Goal: Task Accomplishment & Management: Use online tool/utility

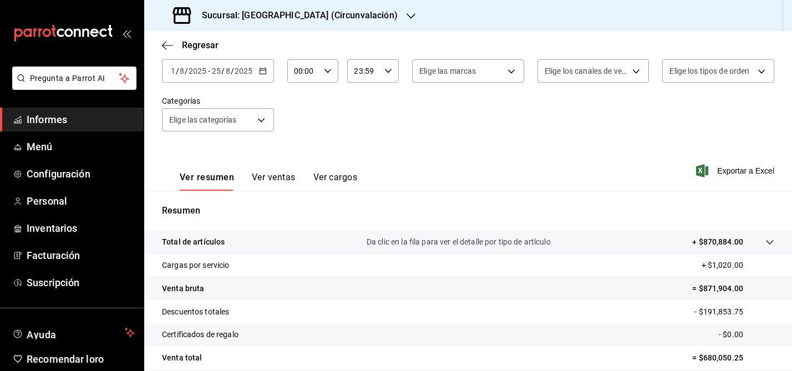
scroll to position [62, 0]
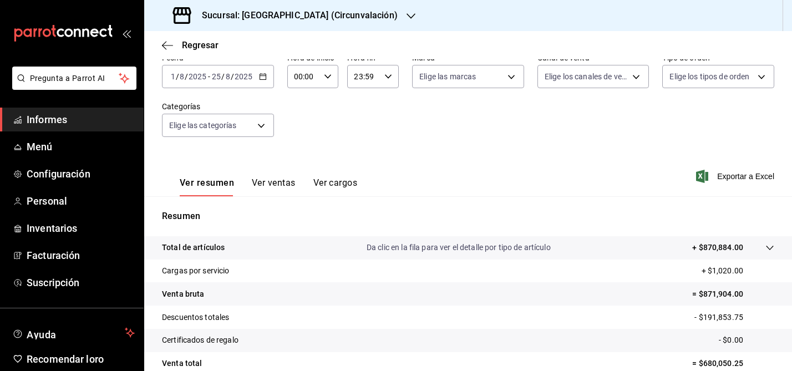
click at [265, 77] on icon "button" at bounding box center [263, 77] width 8 height 8
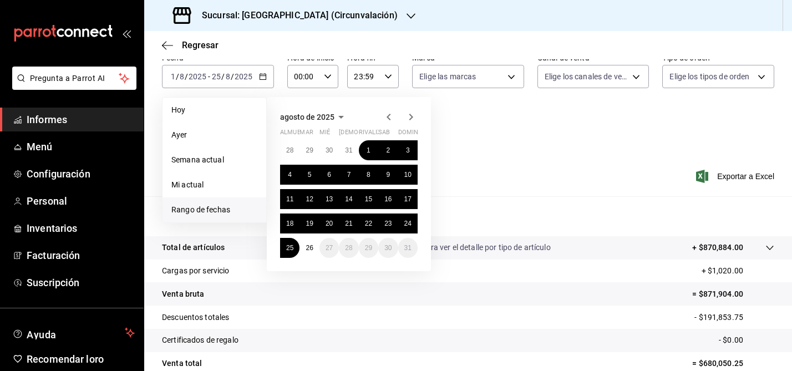
click at [473, 152] on div "Ver resumen Ver ventas Ver cargos Exportar a Excel" at bounding box center [468, 173] width 648 height 46
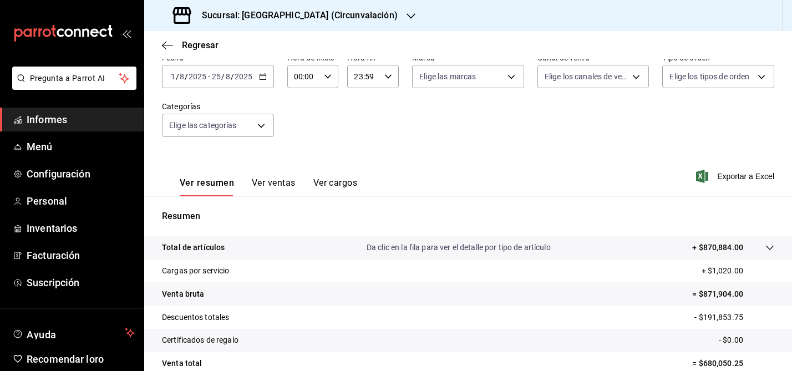
click at [265, 78] on icon "button" at bounding box center [263, 77] width 8 height 8
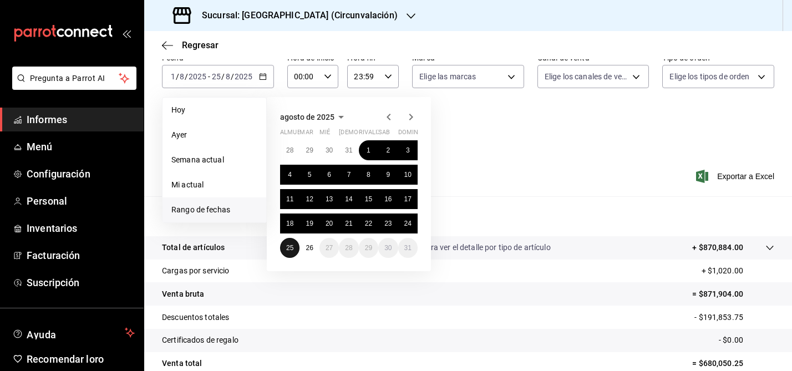
click at [292, 248] on font "25" at bounding box center [289, 248] width 7 height 8
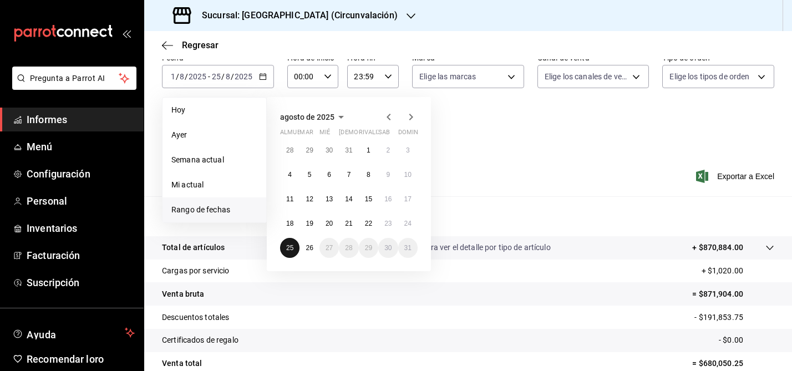
click at [292, 248] on font "25" at bounding box center [289, 248] width 7 height 8
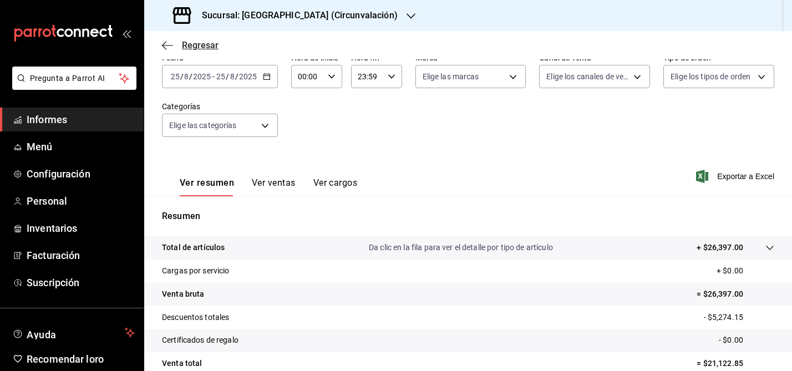
click at [168, 45] on icon "button" at bounding box center [167, 45] width 11 height 1
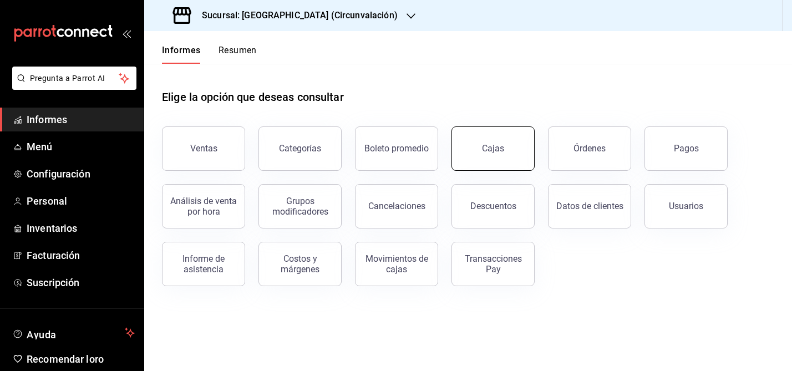
click at [463, 160] on button "Cajas" at bounding box center [493, 148] width 83 height 44
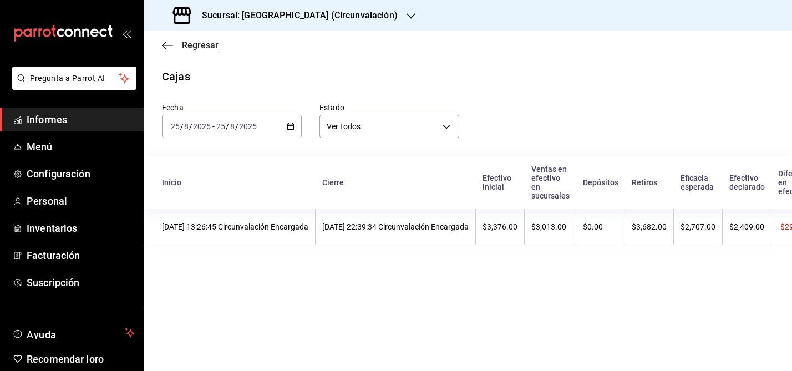
click at [168, 48] on icon "button" at bounding box center [167, 45] width 11 height 10
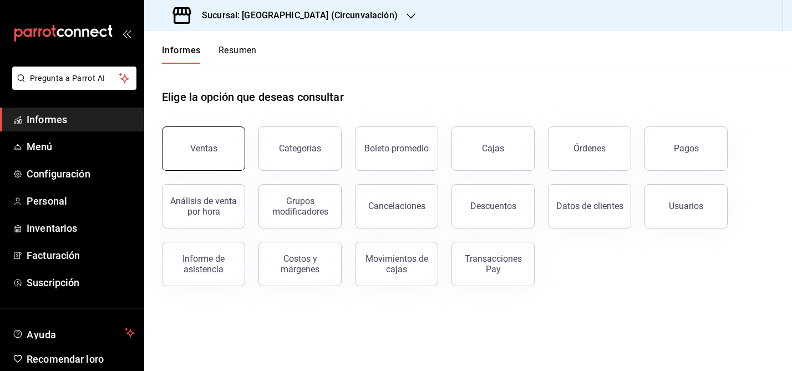
click at [212, 146] on font "Ventas" at bounding box center [203, 148] width 27 height 11
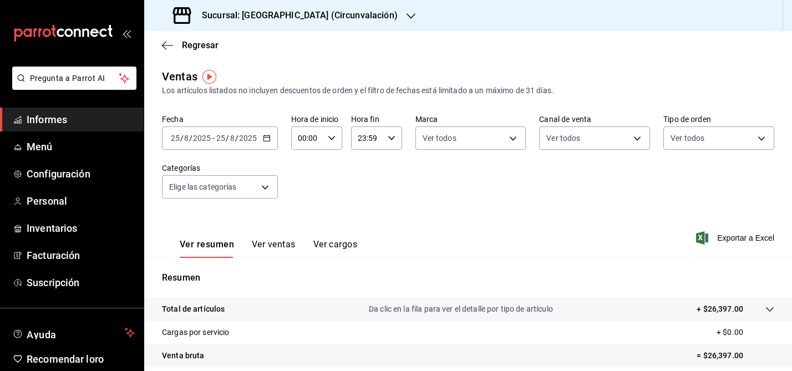
click at [265, 141] on icon "button" at bounding box center [267, 138] width 8 height 8
click at [436, 47] on div "Regresar" at bounding box center [468, 45] width 648 height 28
click at [513, 136] on body "Pregunta a Parrot AI Informes Menú Configuración Personal Inventarios Facturaci…" at bounding box center [396, 185] width 792 height 371
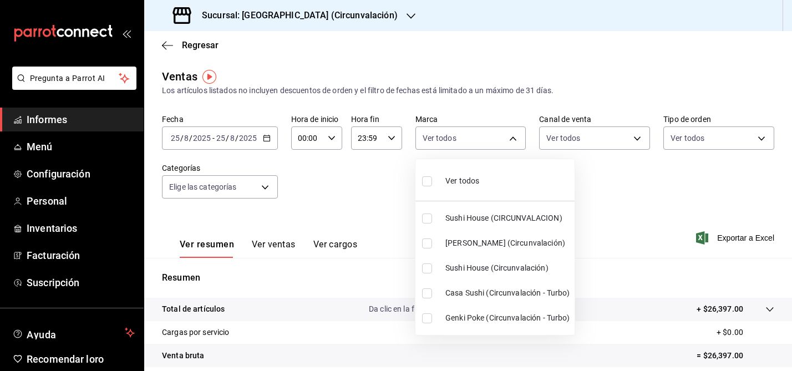
click at [428, 216] on input "checkbox" at bounding box center [427, 219] width 10 height 10
checkbox input "true"
type input "008c5d3d-b97f-4c42-84c9-32fafe09cf73"
click at [429, 270] on input "checkbox" at bounding box center [427, 268] width 10 height 10
checkbox input "true"
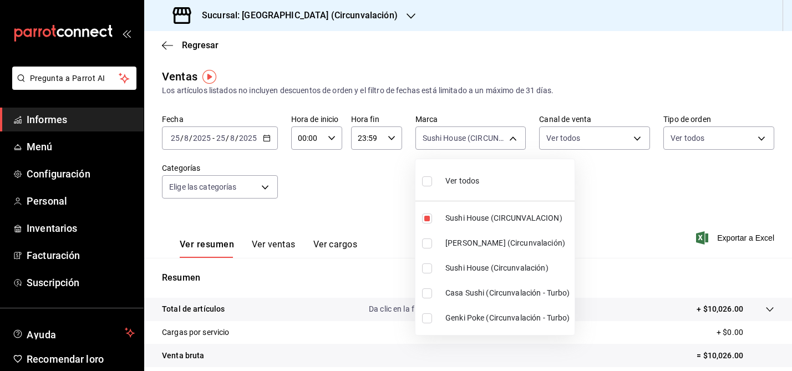
type input "008c5d3d-b97f-4c42-84c9-32fafe09cf73,8026c63e-ba37-48ec-9c64-f966d110f157"
click at [428, 293] on input "checkbox" at bounding box center [427, 293] width 10 height 10
checkbox input "true"
type input "008c5d3d-b97f-4c42-84c9-32fafe09cf73,8026c63e-ba37-48ec-9c64-f966d110f157,c0678…"
click at [635, 138] on div at bounding box center [396, 185] width 792 height 371
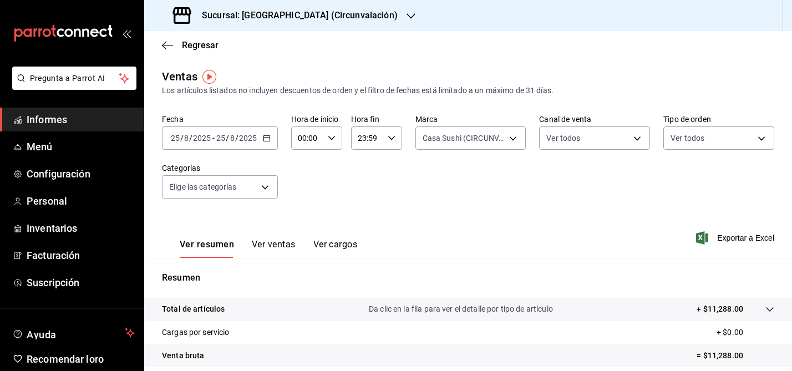
click at [635, 138] on body "Pregunta a Parrot AI Informes Menú Configuración Personal Inventarios Facturaci…" at bounding box center [396, 185] width 792 height 371
click at [552, 269] on input "checkbox" at bounding box center [551, 268] width 10 height 10
checkbox input "true"
type input "RAPPI"
click at [457, 210] on div at bounding box center [396, 185] width 792 height 371
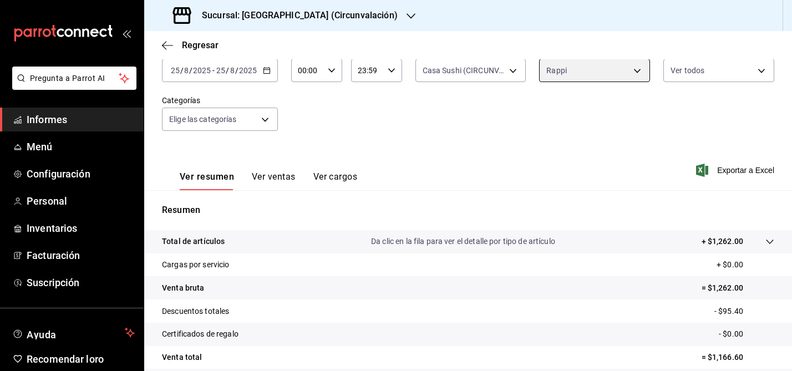
scroll to position [67, 0]
click at [644, 66] on body "Pregunta a Parrot AI Informes Menú Configuración Personal Inventarios Facturaci…" at bounding box center [396, 185] width 792 height 371
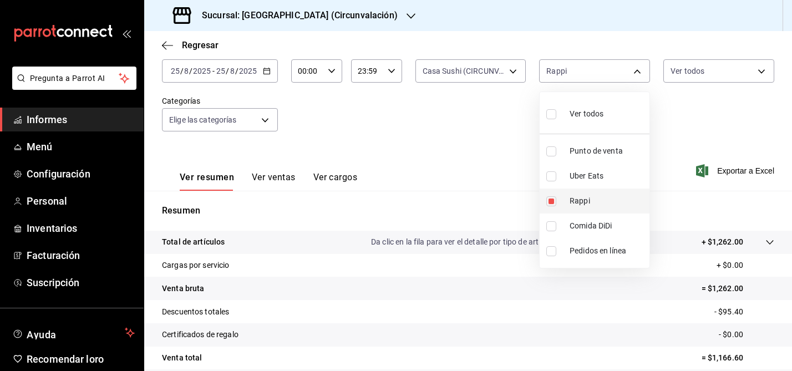
click at [549, 200] on input "checkbox" at bounding box center [551, 201] width 10 height 10
checkbox input "false"
click at [553, 178] on input "checkbox" at bounding box center [551, 176] width 10 height 10
checkbox input "true"
type input "UBER_EATS"
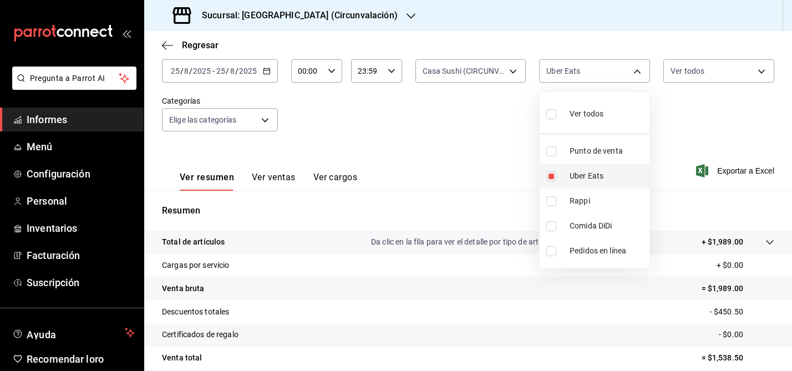
click at [552, 175] on input "checkbox" at bounding box center [551, 176] width 10 height 10
checkbox input "false"
click at [553, 226] on input "checkbox" at bounding box center [551, 226] width 10 height 10
checkbox input "true"
type input "DIDI_FOOD"
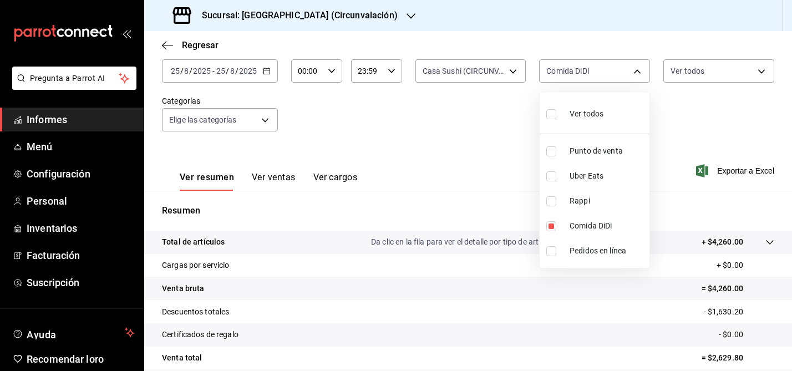
click at [450, 147] on div at bounding box center [396, 185] width 792 height 371
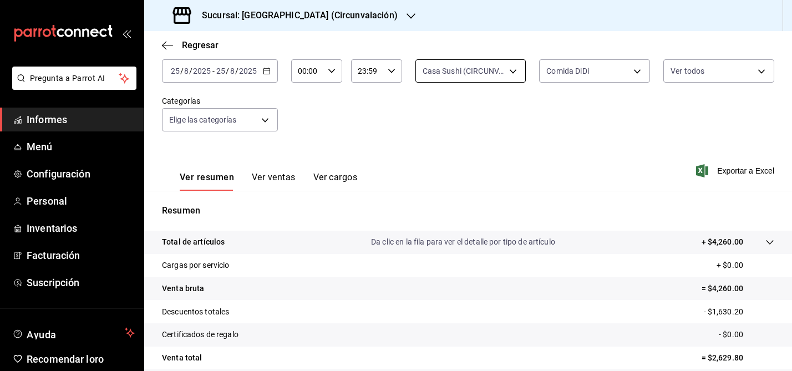
click at [511, 73] on body "Pregunta a Parrot AI Informes Menú Configuración Personal Inventarios Facturaci…" at bounding box center [396, 185] width 792 height 371
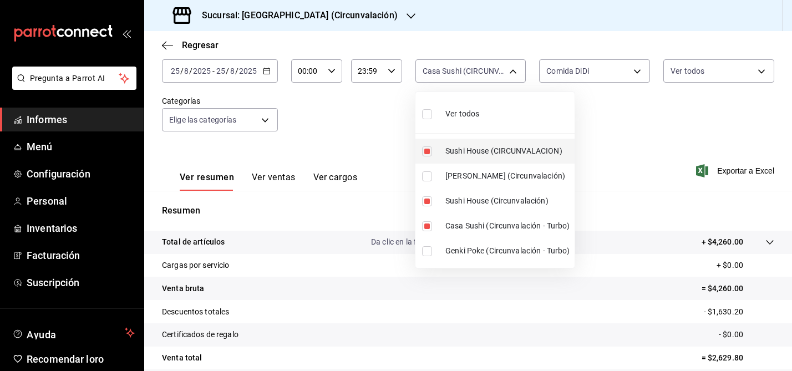
click at [427, 155] on input "checkbox" at bounding box center [427, 151] width 10 height 10
checkbox input "false"
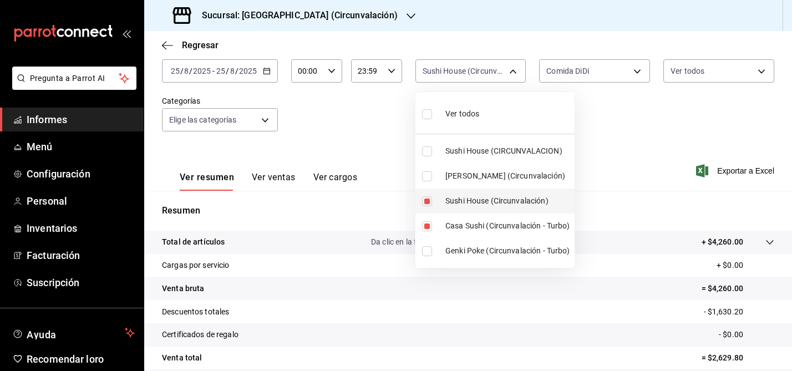
type input "8026c63e-ba37-48ec-9c64-f966d110f157,c06789b6-9ec5-4b21-9f21-3e32997756f8"
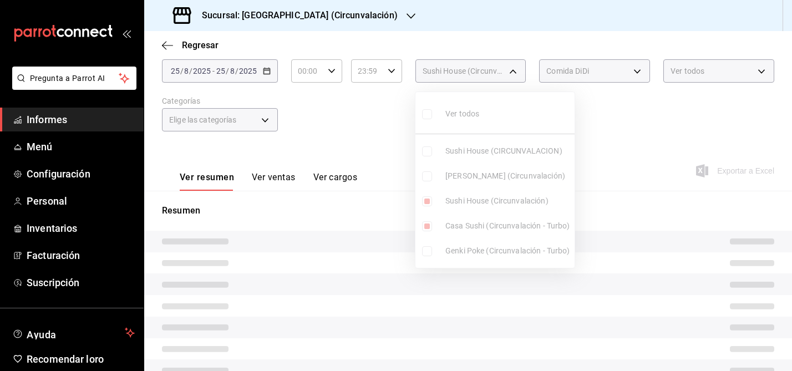
click at [428, 202] on input "checkbox" at bounding box center [427, 201] width 10 height 10
checkbox input "false"
type input "c06789b6-9ec5-4b21-9f21-3e32997756f8"
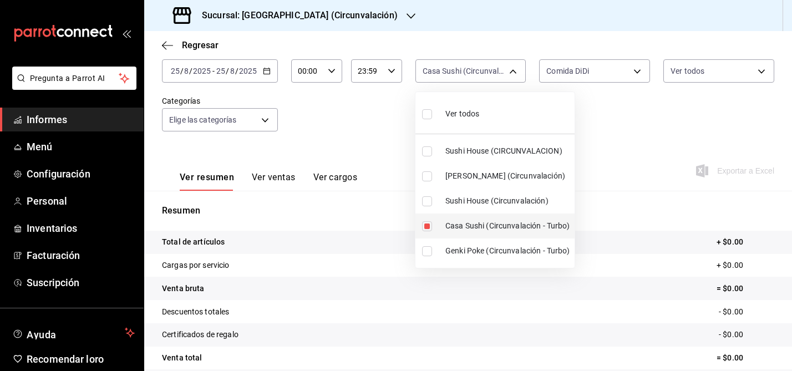
click at [430, 224] on input "checkbox" at bounding box center [427, 226] width 10 height 10
checkbox input "false"
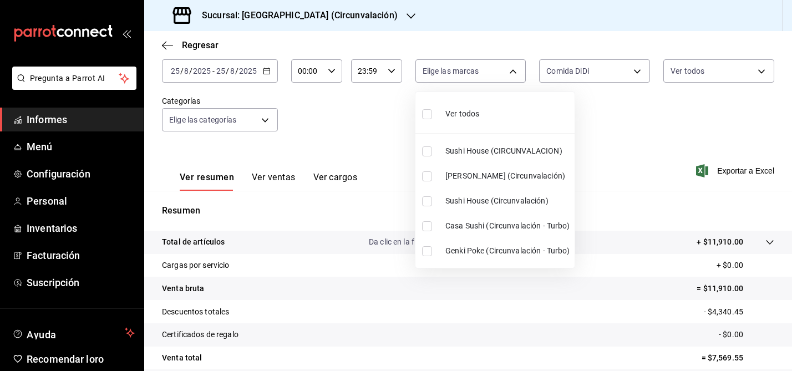
click at [428, 176] on input "checkbox" at bounding box center [427, 176] width 10 height 10
checkbox input "true"
type input "39b39bbc-1da9-4985-aae8-fcb804ef758e"
click at [426, 254] on input "checkbox" at bounding box center [427, 251] width 10 height 10
checkbox input "true"
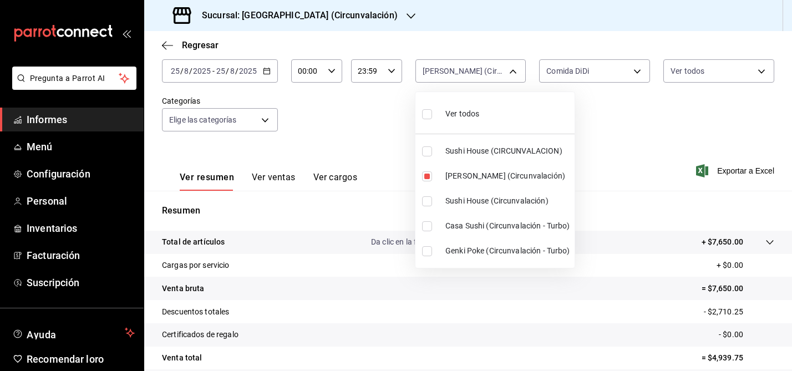
type input "39b39bbc-1da9-4985-aae8-fcb804ef758e,6ad438b0-8587-4b3d-8a9b-7cf0b4de67cb"
click at [372, 141] on div at bounding box center [396, 185] width 792 height 371
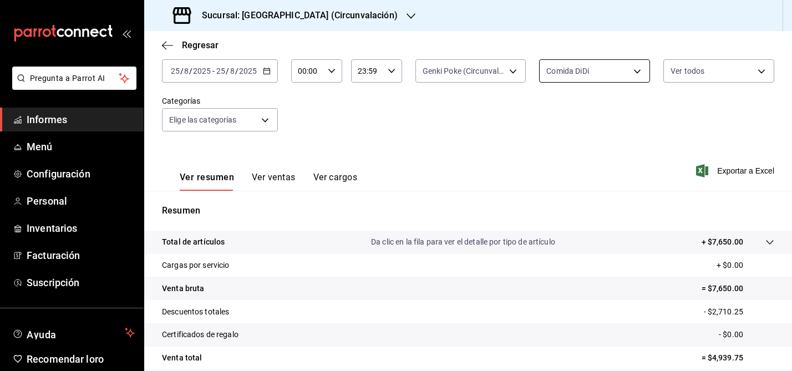
click at [640, 79] on body "Pregunta a Parrot AI Informes Menú Configuración Personal Inventarios Facturaci…" at bounding box center [396, 185] width 792 height 371
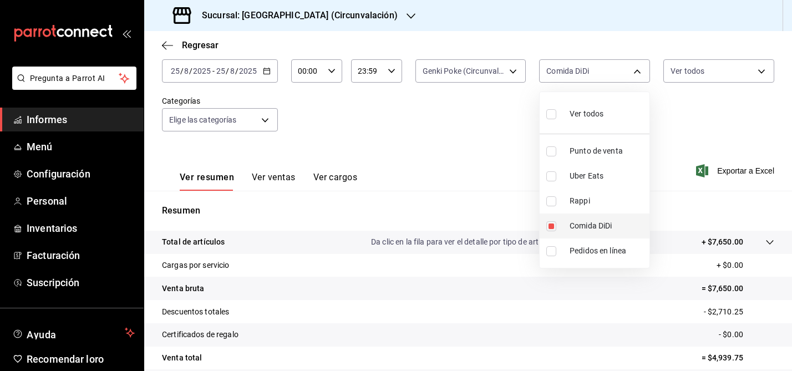
click at [551, 224] on input "checkbox" at bounding box center [551, 226] width 10 height 10
checkbox input "false"
click at [552, 206] on li "Rappi" at bounding box center [595, 201] width 110 height 25
type input "RAPPI"
checkbox input "true"
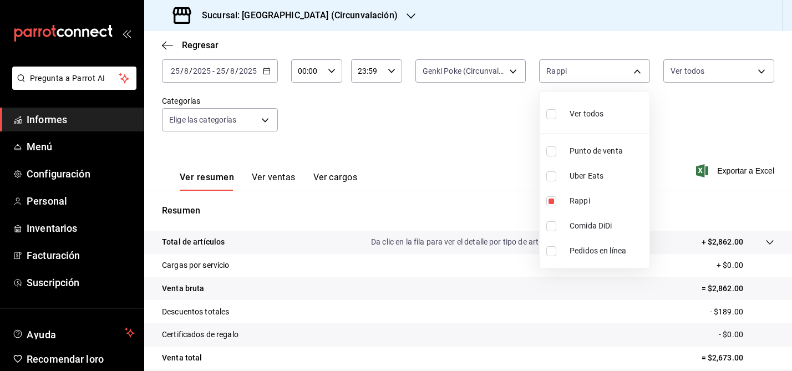
click at [481, 181] on div at bounding box center [396, 185] width 792 height 371
click at [632, 70] on body "Pregunta a Parrot AI Informes Menú Configuración Personal Inventarios Facturaci…" at bounding box center [396, 185] width 792 height 371
click at [553, 207] on li "Rappi" at bounding box center [595, 201] width 110 height 25
checkbox input "false"
click at [554, 178] on input "checkbox" at bounding box center [551, 176] width 10 height 10
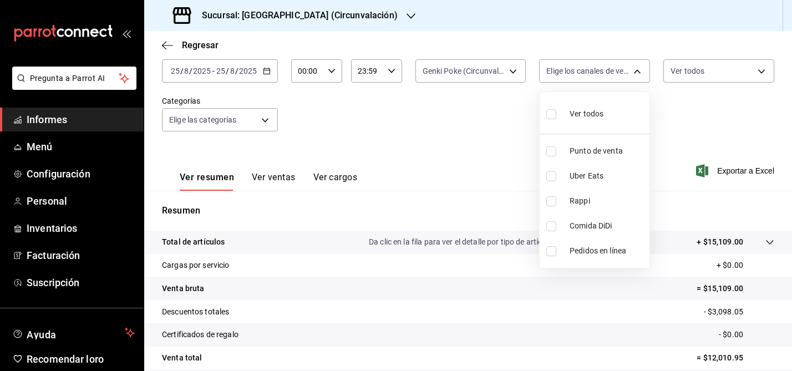
checkbox input "true"
type input "UBER_EATS"
click at [501, 164] on div at bounding box center [396, 185] width 792 height 371
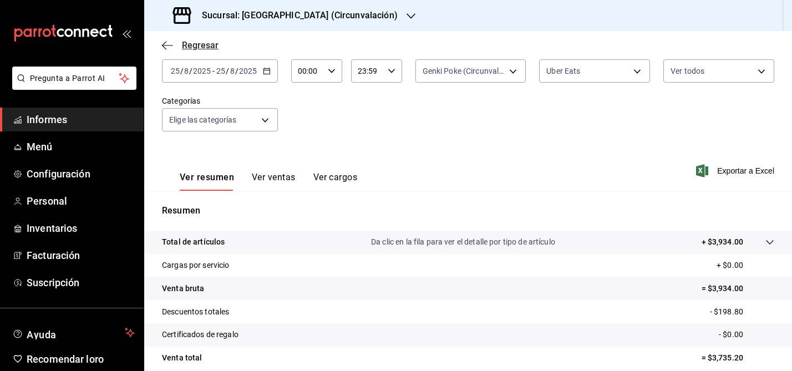
click at [168, 44] on icon "button" at bounding box center [167, 45] width 11 height 10
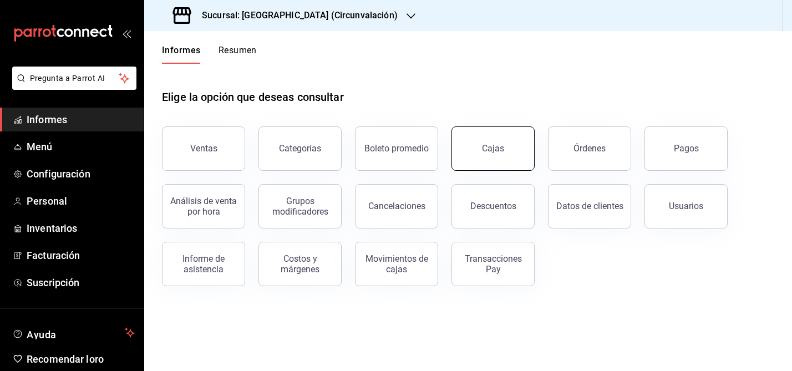
click at [520, 159] on button "Cajas" at bounding box center [493, 148] width 83 height 44
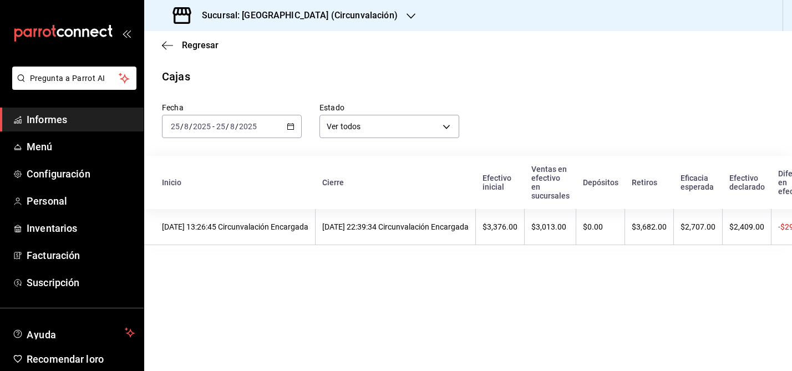
click at [262, 245] on table "Inicio Cierre Efectivo inicial Ventas en efectivo en sucursales Depósitos Retir…" at bounding box center [569, 203] width 850 height 94
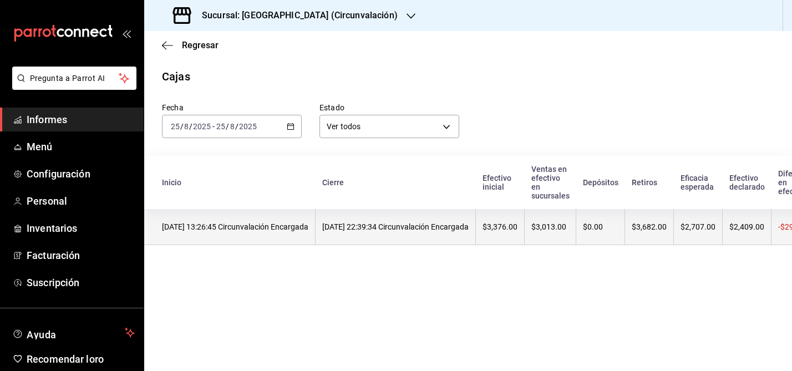
click at [271, 227] on font "[DATE] 13:26:45 Circunvalación Encargada" at bounding box center [235, 226] width 146 height 9
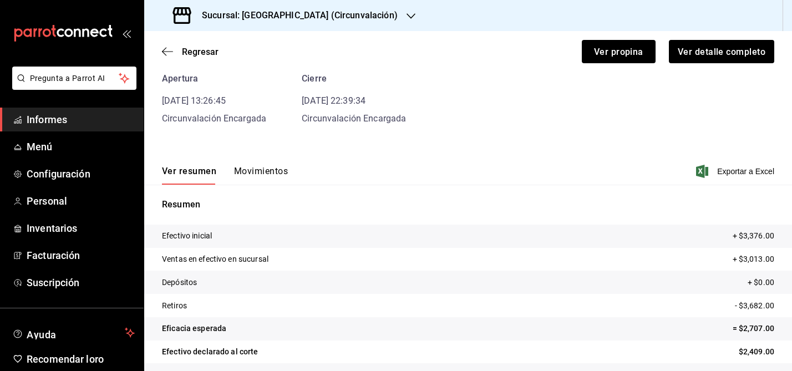
scroll to position [47, 0]
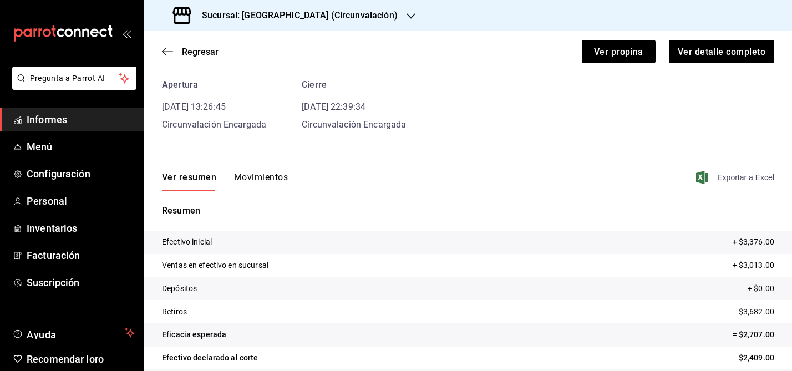
click at [742, 179] on font "Exportar a Excel" at bounding box center [745, 177] width 57 height 9
click at [250, 183] on button "Movimientos" at bounding box center [261, 180] width 54 height 19
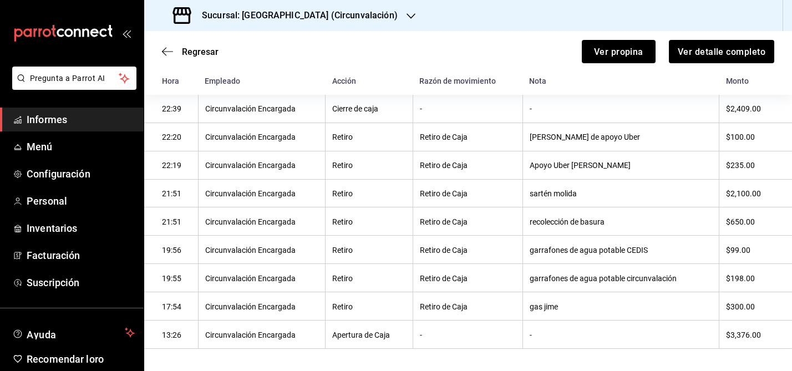
scroll to position [175, 0]
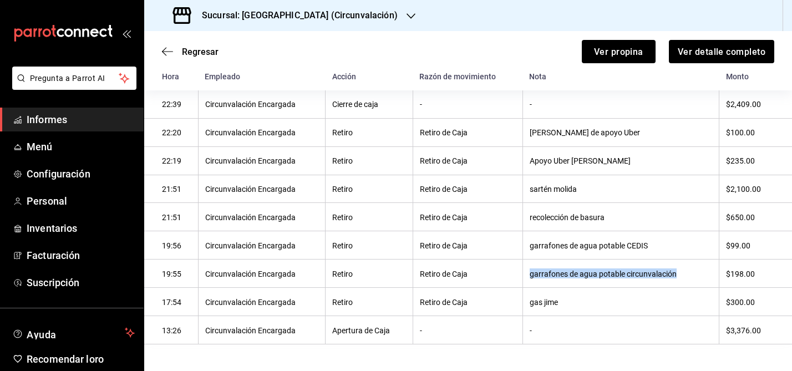
drag, startPoint x: 529, startPoint y: 276, endPoint x: 675, endPoint y: 278, distance: 146.5
click at [675, 278] on font "garrafones de agua potable circunvalación" at bounding box center [603, 274] width 147 height 9
copy font "garrafones de agua potable circunvalación"
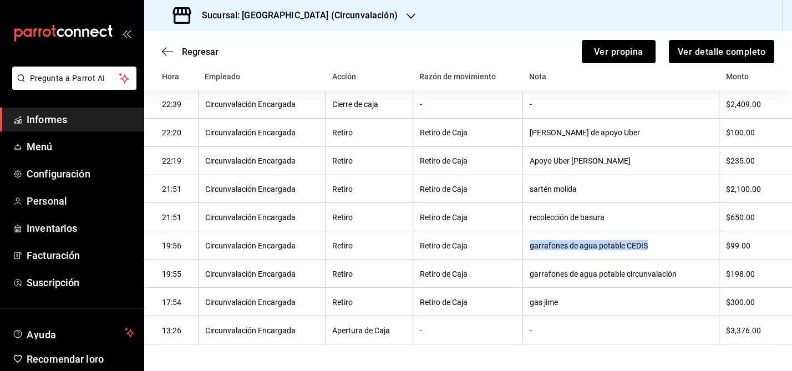
drag, startPoint x: 529, startPoint y: 246, endPoint x: 657, endPoint y: 249, distance: 128.2
click at [657, 249] on th "garrafones de agua potable CEDIS" at bounding box center [621, 245] width 196 height 28
copy font "garrafones de agua potable CEDIS"
drag, startPoint x: 529, startPoint y: 218, endPoint x: 636, endPoint y: 219, distance: 107.1
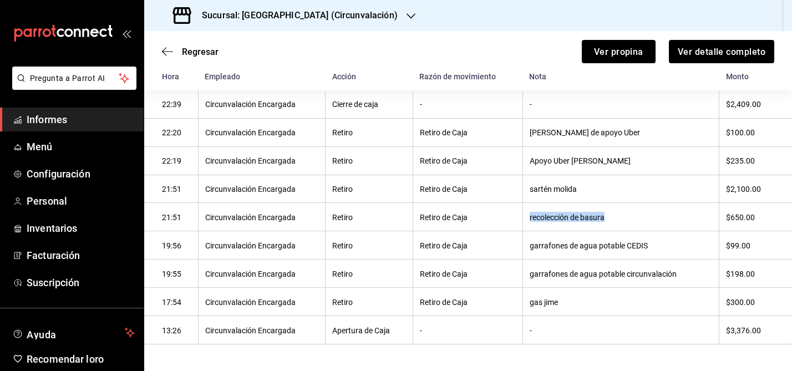
click at [636, 219] on th "recolección de basura" at bounding box center [621, 217] width 196 height 28
copy font "recolección de basura"
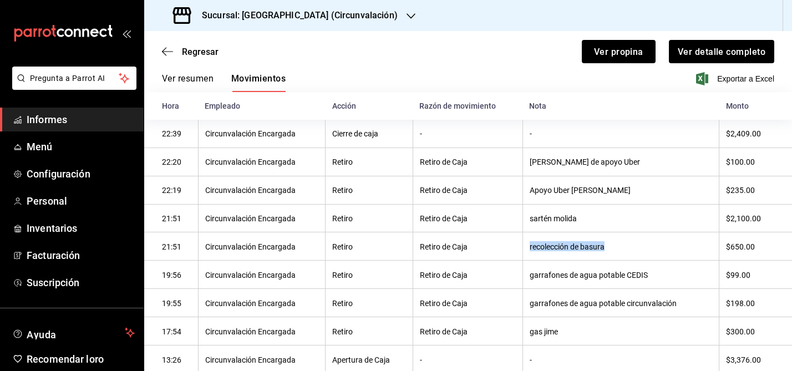
scroll to position [144, 0]
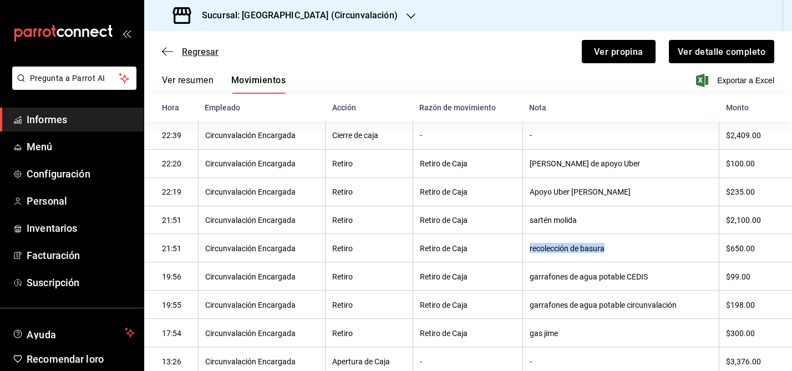
click at [166, 52] on icon "button" at bounding box center [167, 51] width 11 height 1
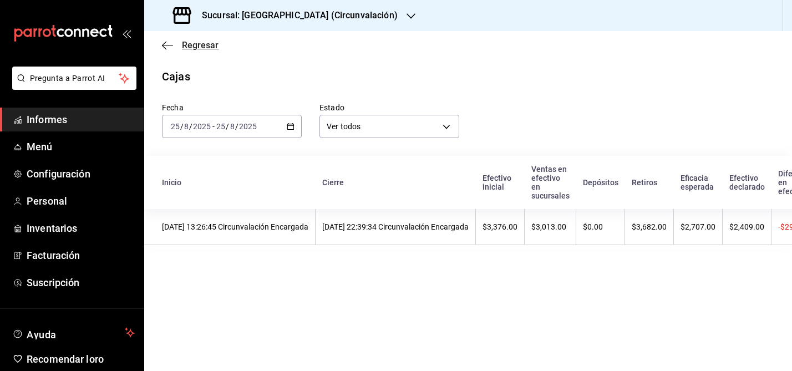
click at [165, 48] on icon "button" at bounding box center [167, 45] width 11 height 10
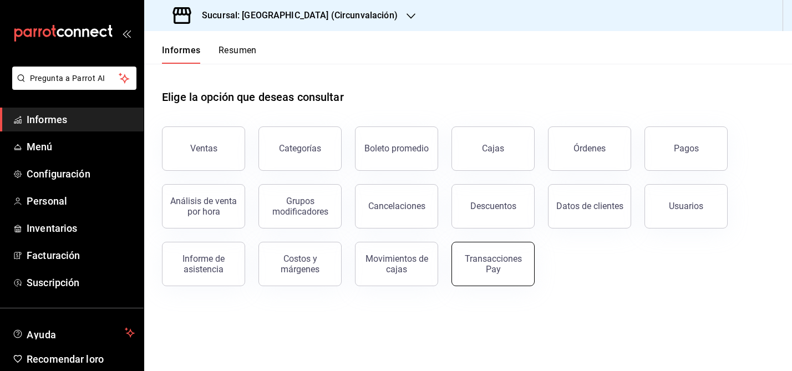
click at [495, 263] on font "Transacciones Pay" at bounding box center [493, 264] width 57 height 21
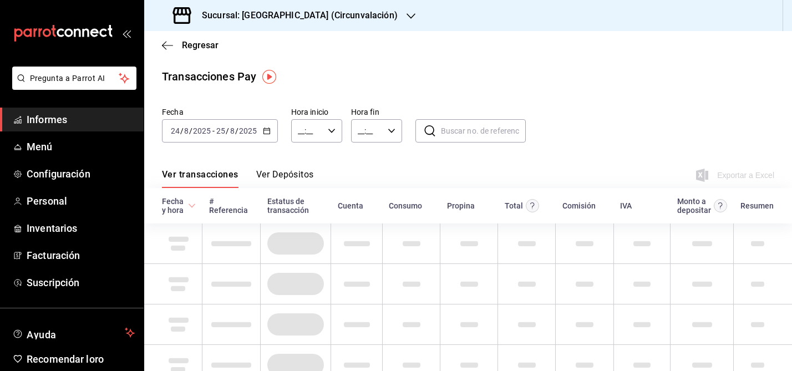
type input "00:00"
type input "23:59"
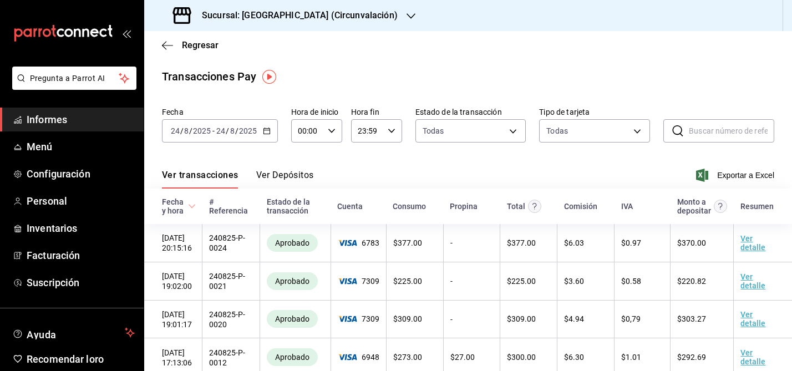
click at [266, 135] on div "[DATE] [DATE] - [DATE] [DATE]" at bounding box center [220, 130] width 116 height 23
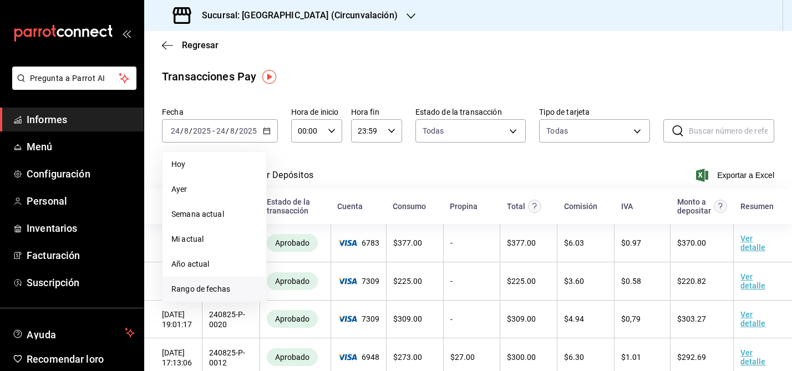
click at [206, 288] on font "Rango de fechas" at bounding box center [200, 289] width 59 height 9
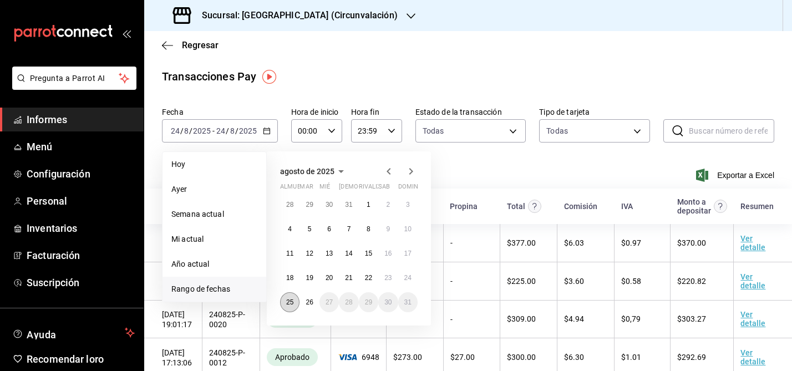
click at [283, 306] on button "25" at bounding box center [289, 302] width 19 height 20
click at [283, 307] on button "25" at bounding box center [289, 302] width 19 height 20
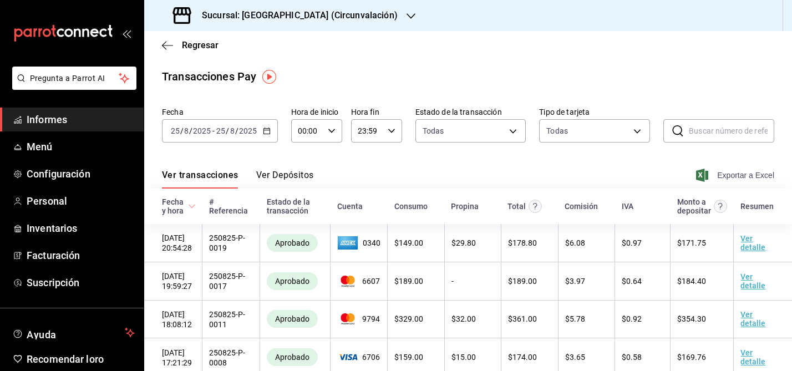
click at [746, 175] on font "Exportar a Excel" at bounding box center [745, 175] width 57 height 9
